Goal: Find specific page/section: Find specific page/section

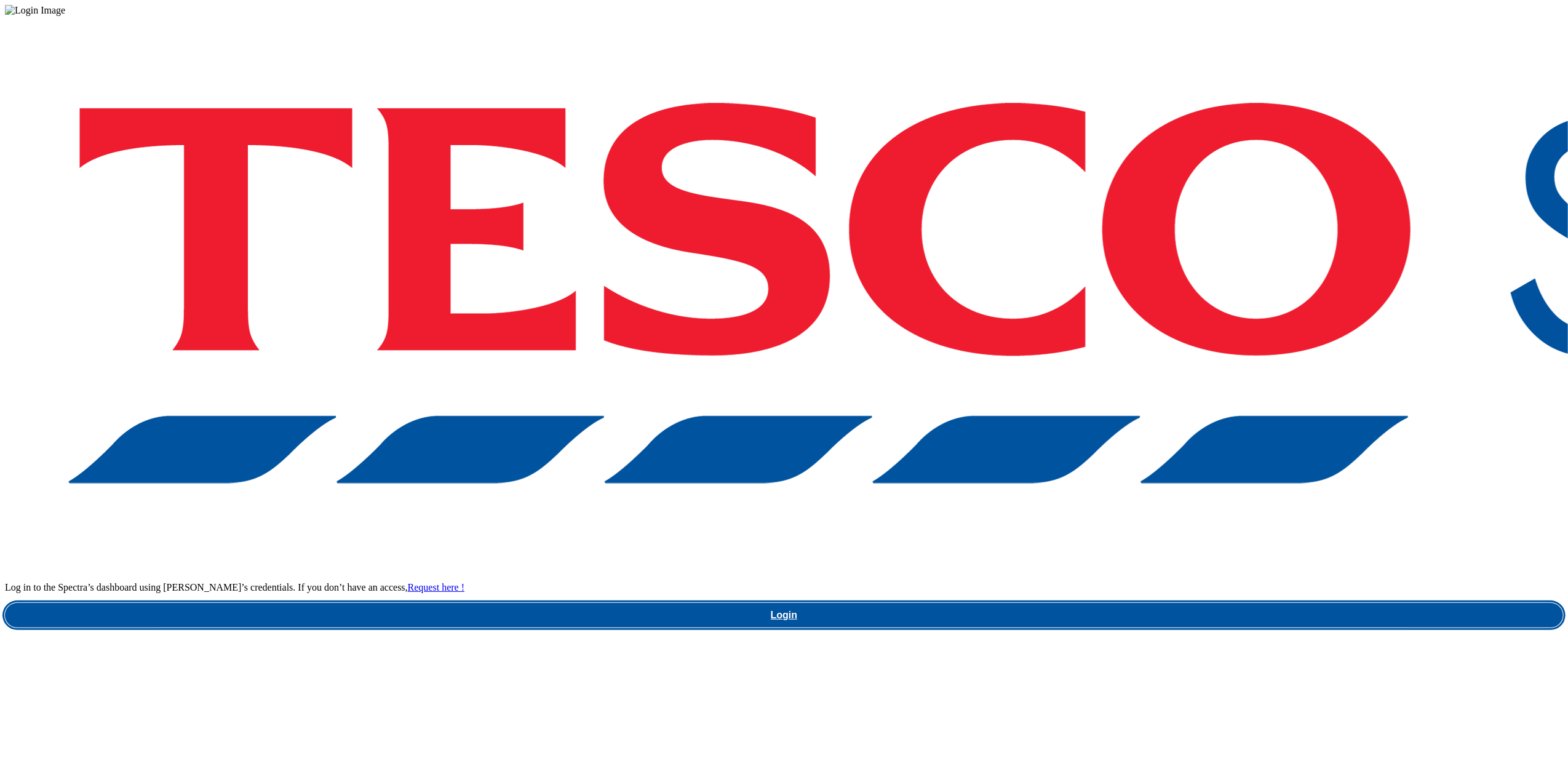
click at [1164, 603] on link "Login" at bounding box center [784, 615] width 1558 height 24
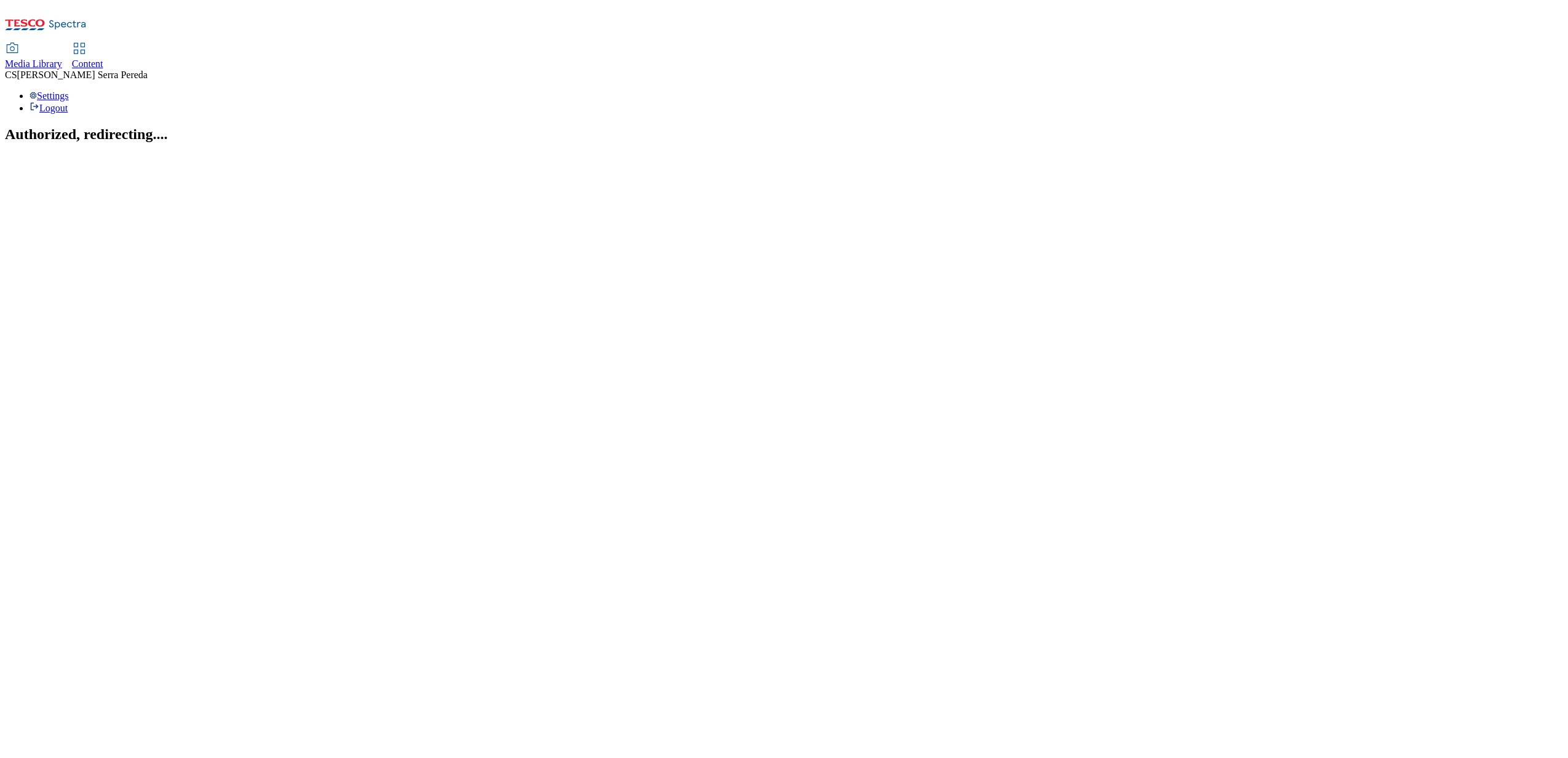
click at [103, 59] on span "Content" at bounding box center [88, 63] width 31 height 10
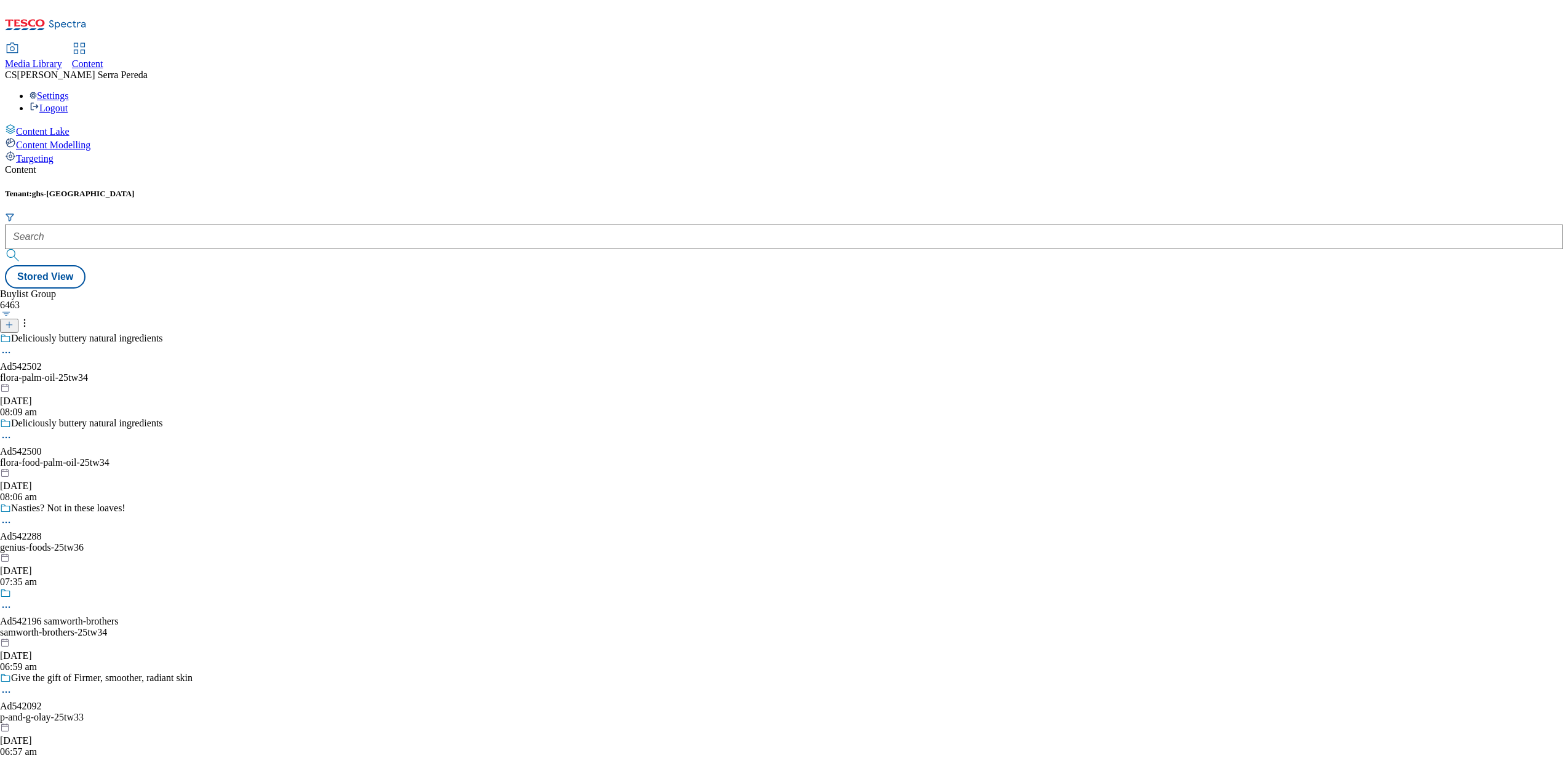
click at [62, 59] on span "Media Library" at bounding box center [33, 63] width 57 height 10
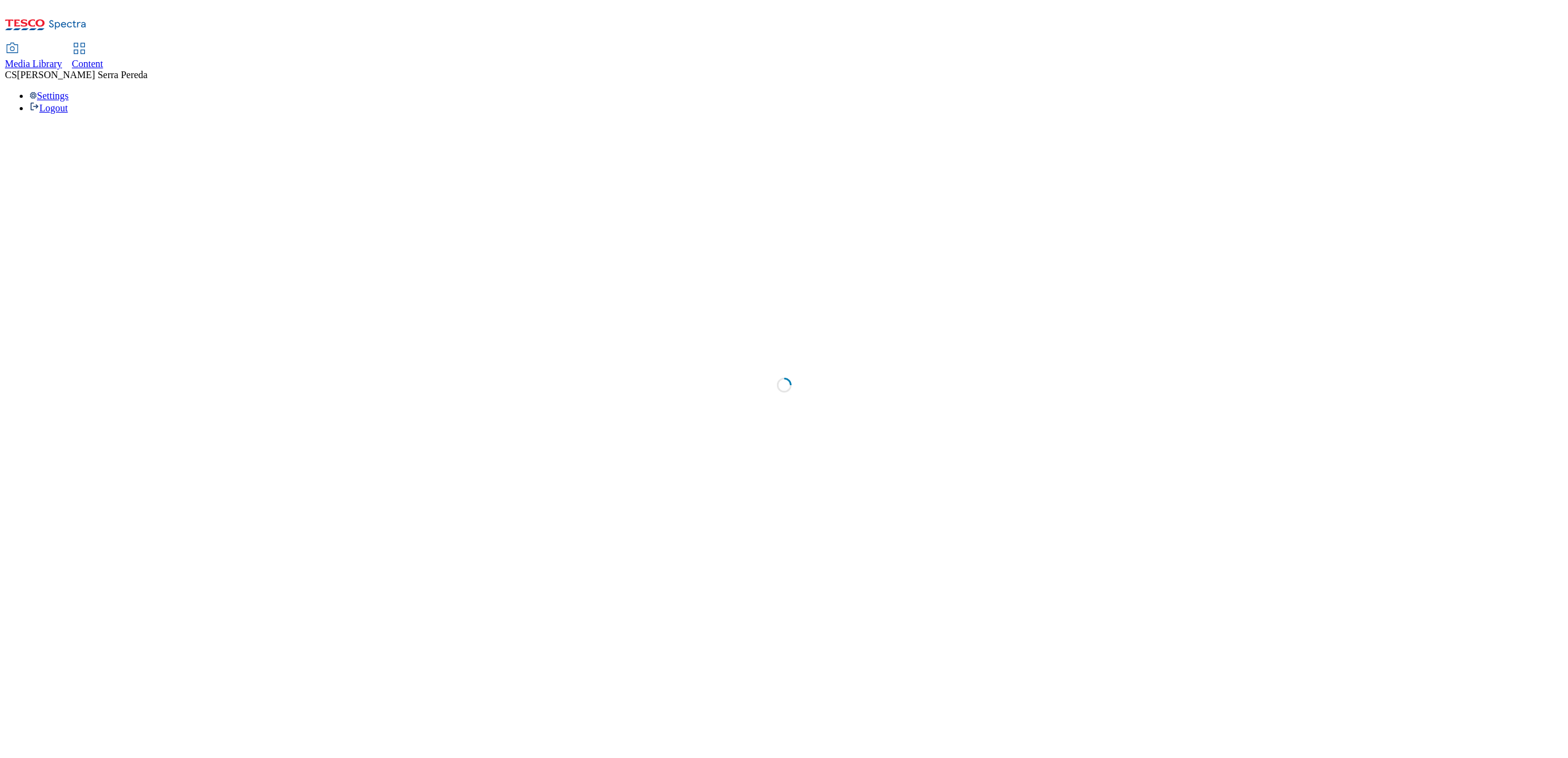
select select "flare-ghs"
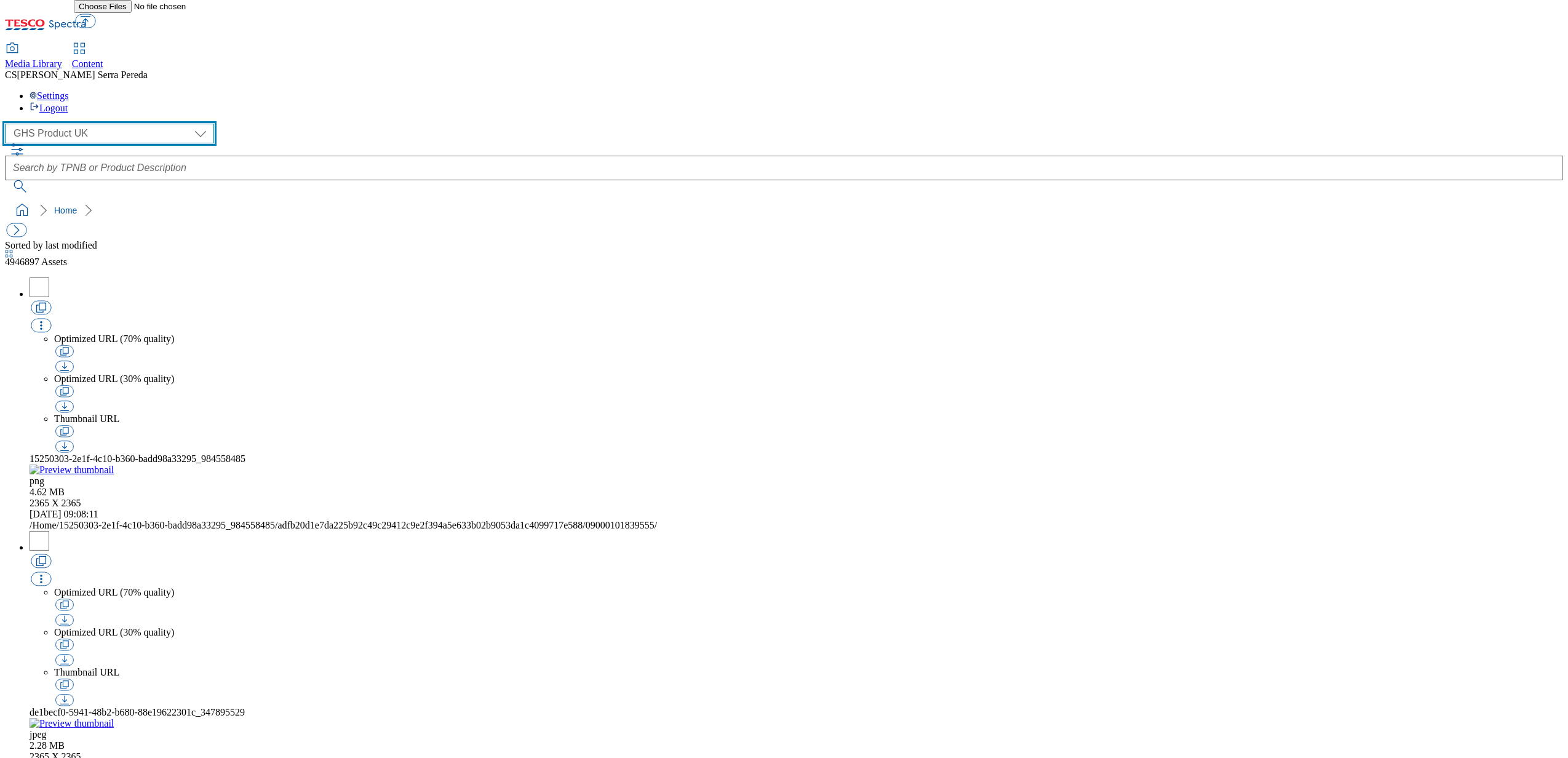
click at [41, 124] on select "Dotcom UK GHS Marketing UK GHS Product UK ghs-roi Realfood" at bounding box center [109, 133] width 209 height 20
select select "flare-ghs-mktg"
click at [9, 124] on select "Dotcom UK GHS Marketing UK GHS Product UK ghs-roi Realfood" at bounding box center [109, 133] width 209 height 20
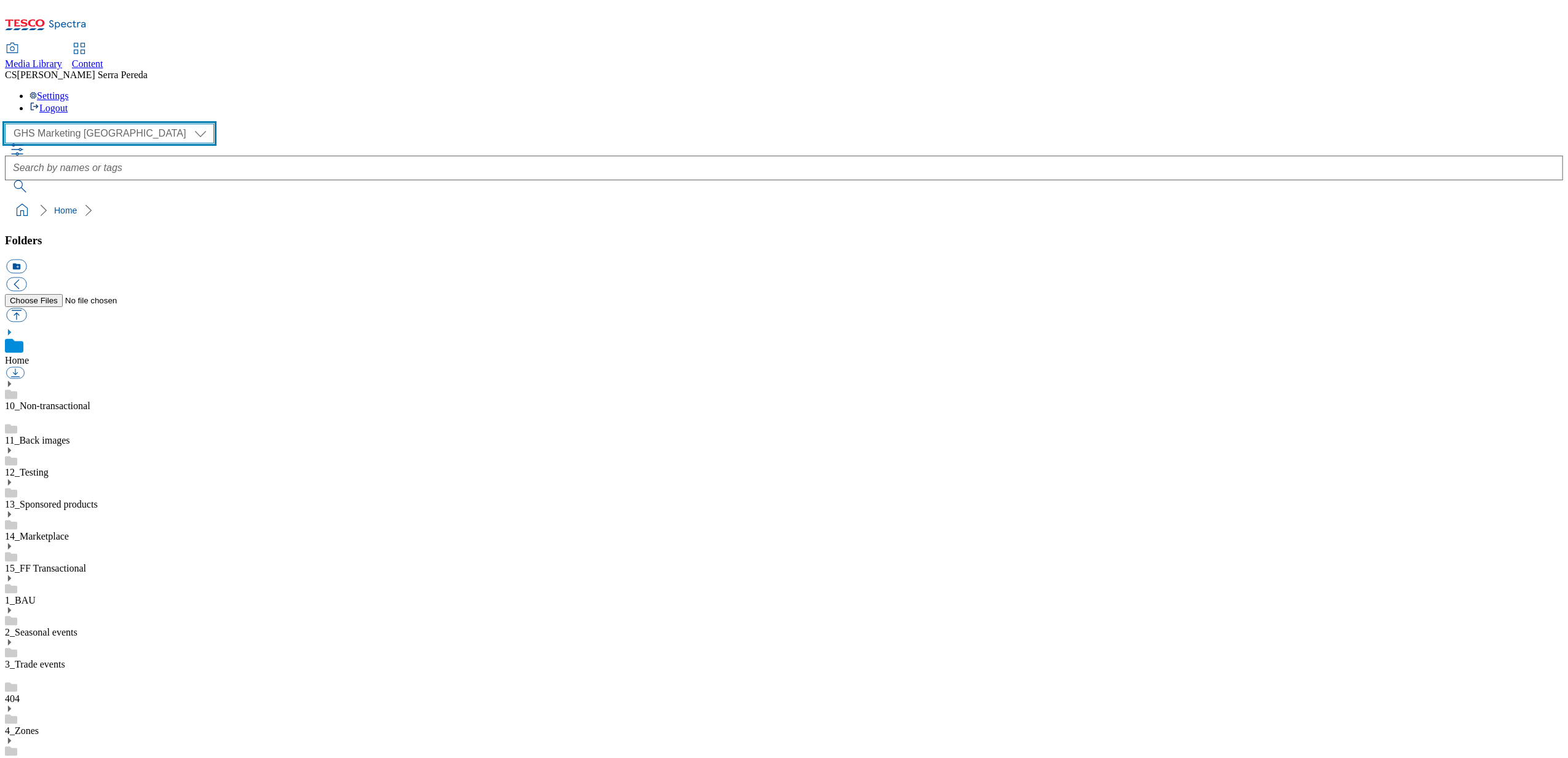
scroll to position [1, 0]
click at [11, 607] on use at bounding box center [10, 610] width 3 height 6
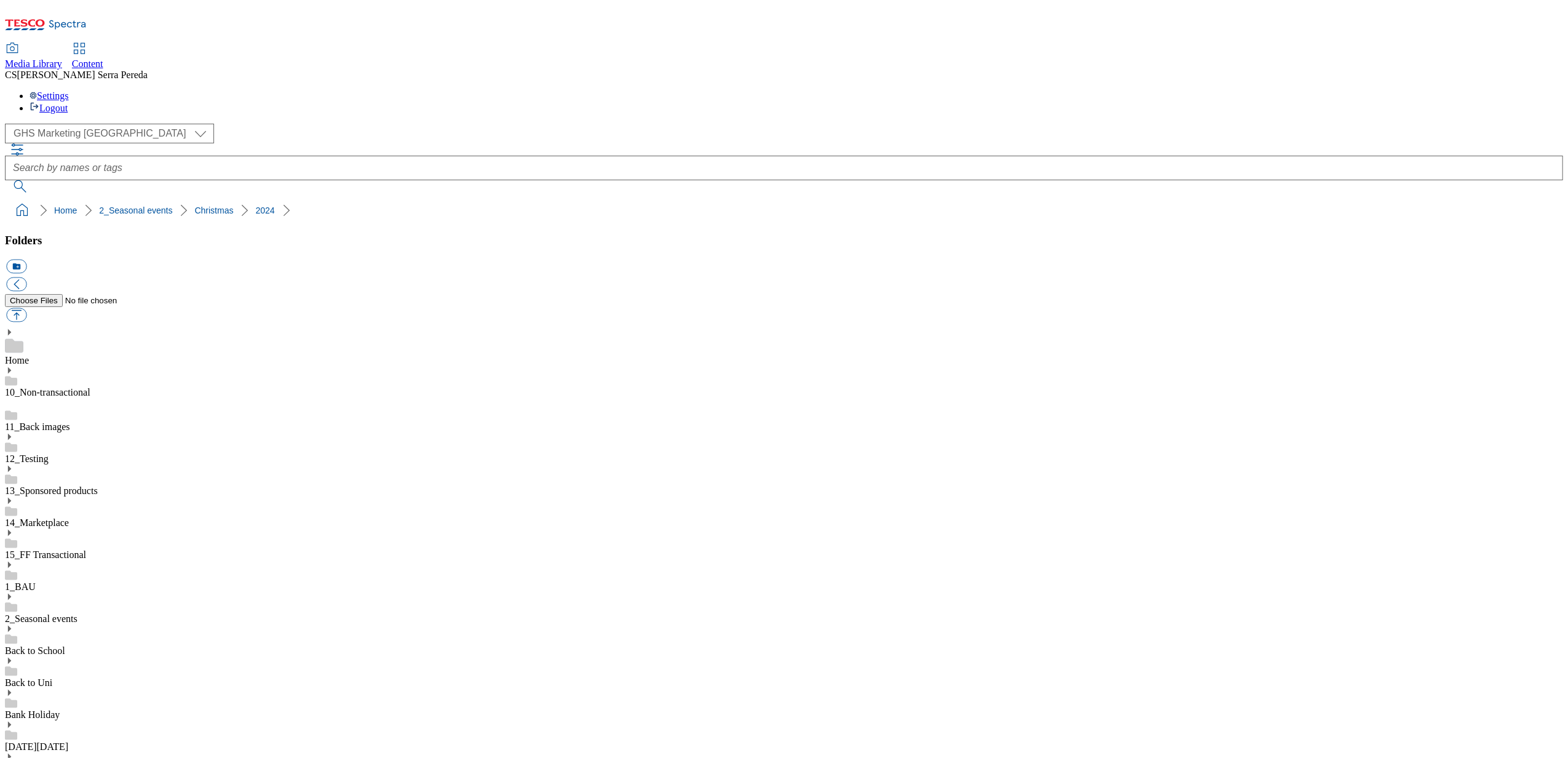
scroll to position [204, 0]
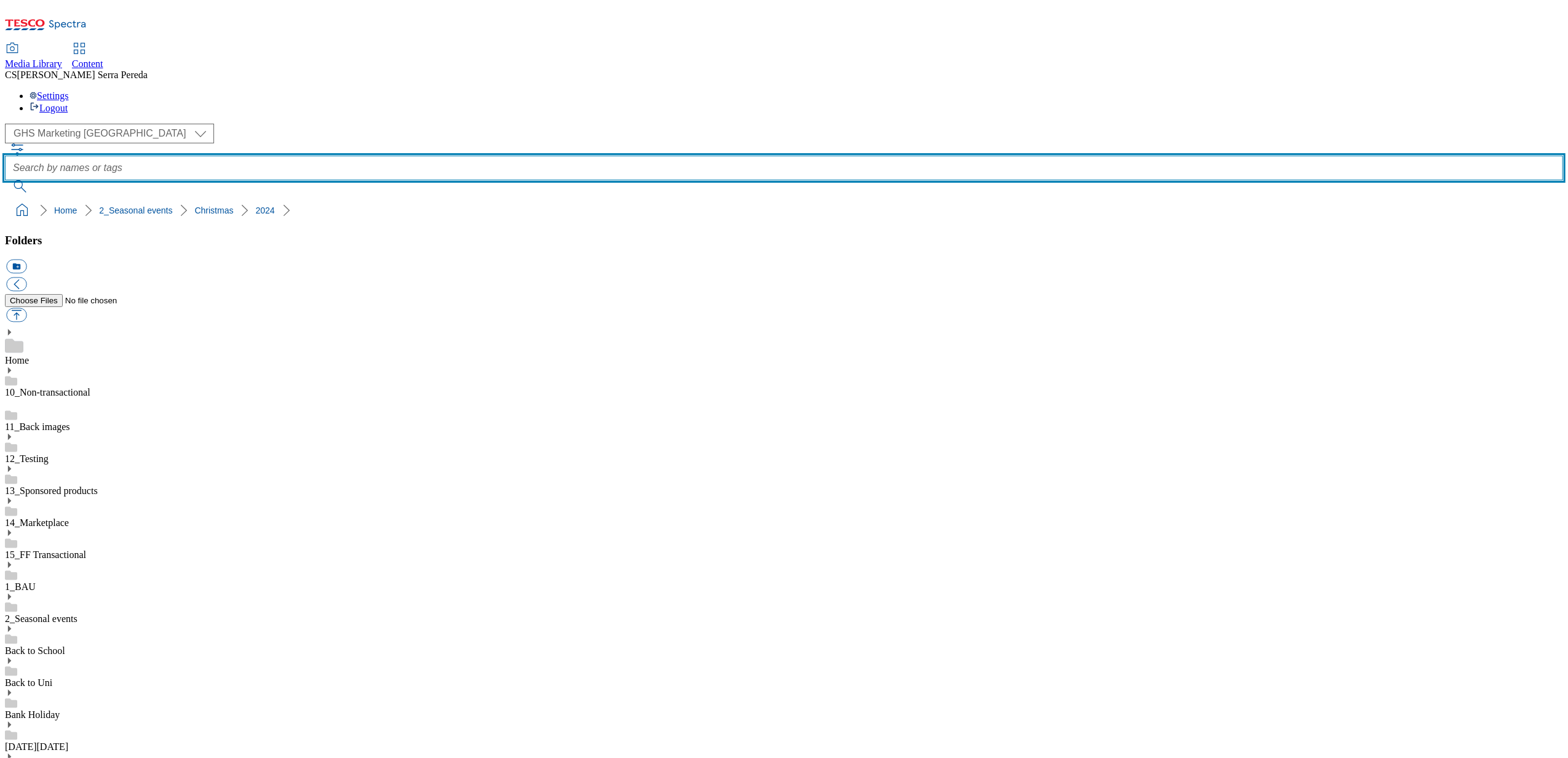
click at [663, 156] on input "text" at bounding box center [784, 168] width 1558 height 24
type input "whoosh christmas"
click at [5, 180] on button "submit" at bounding box center [20, 186] width 32 height 12
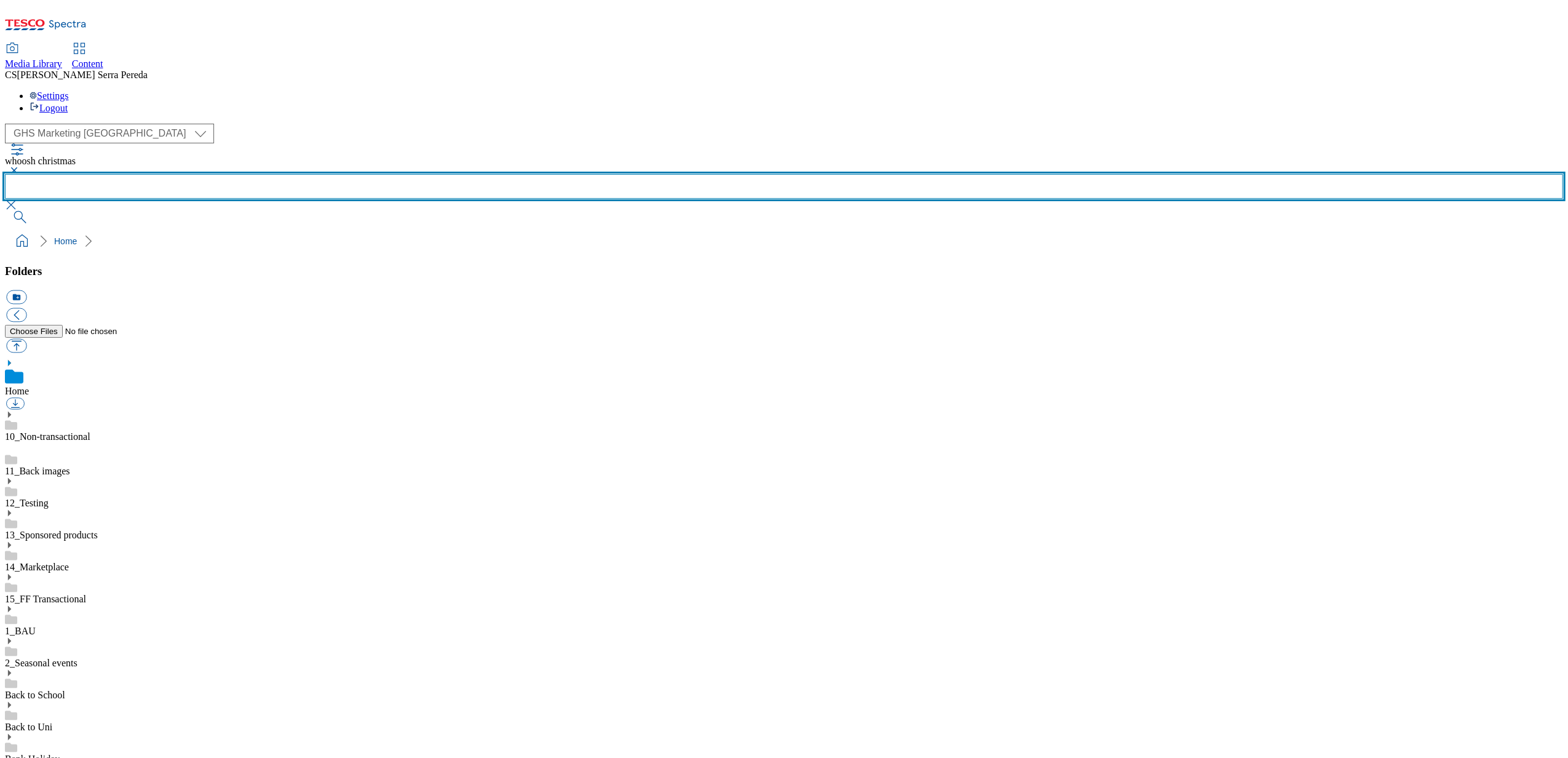
scroll to position [271, 0]
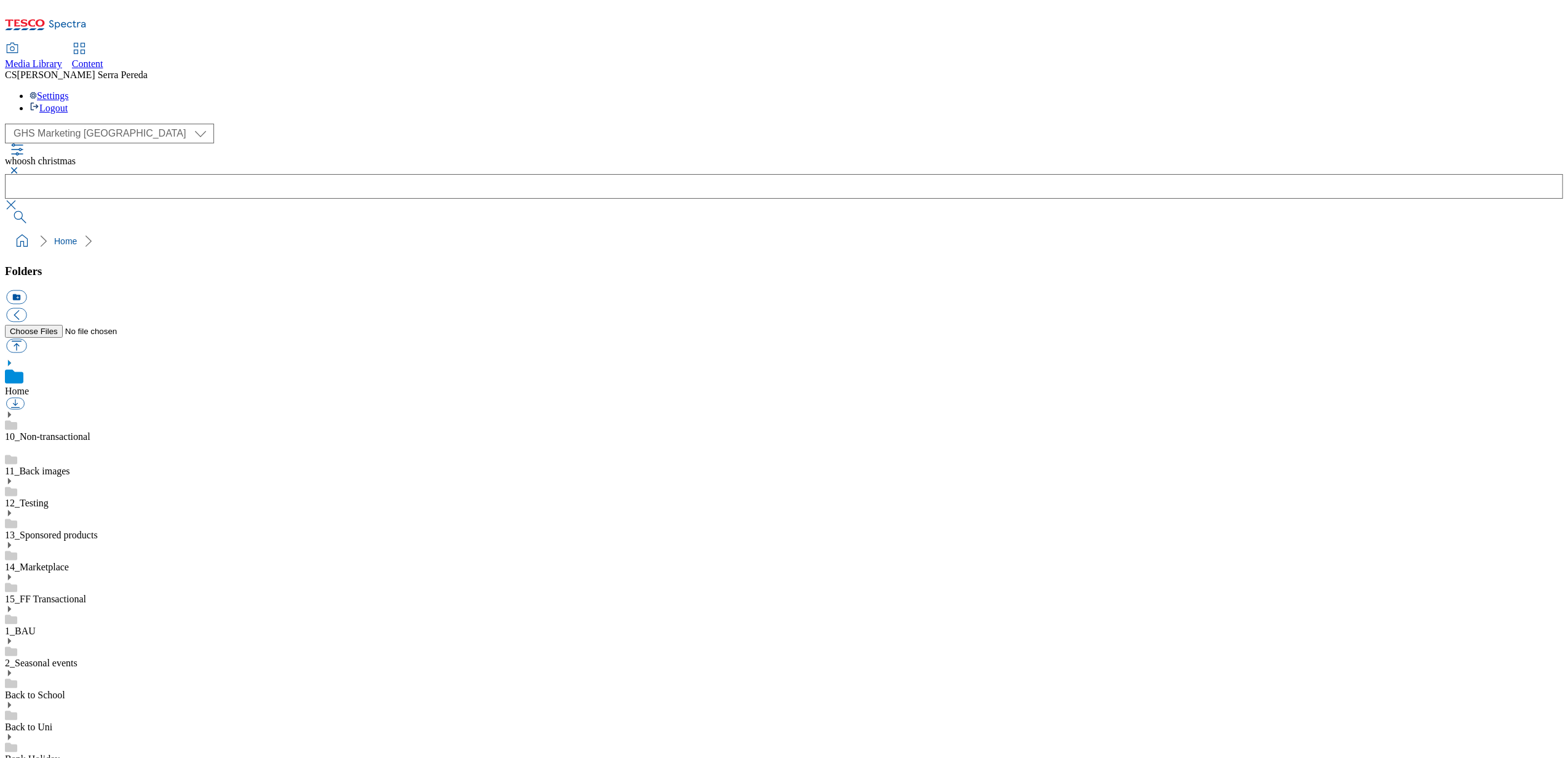
scroll to position [0, 0]
